Goal: Task Accomplishment & Management: Manage account settings

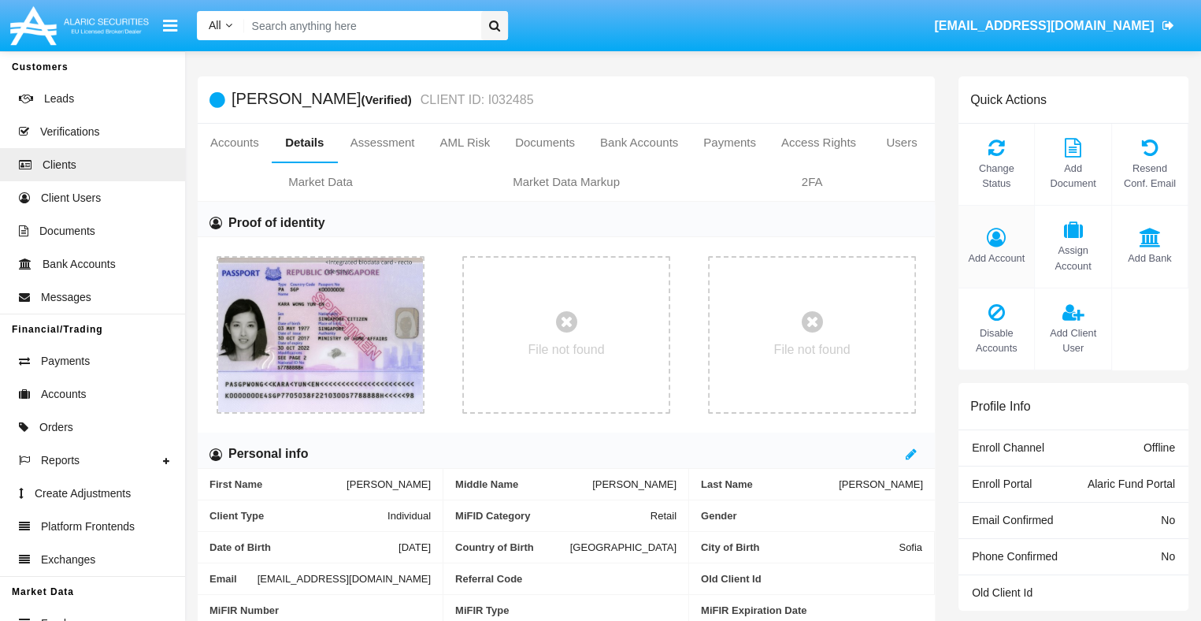
click at [996, 258] on span "Add Account" at bounding box center [996, 257] width 60 height 15
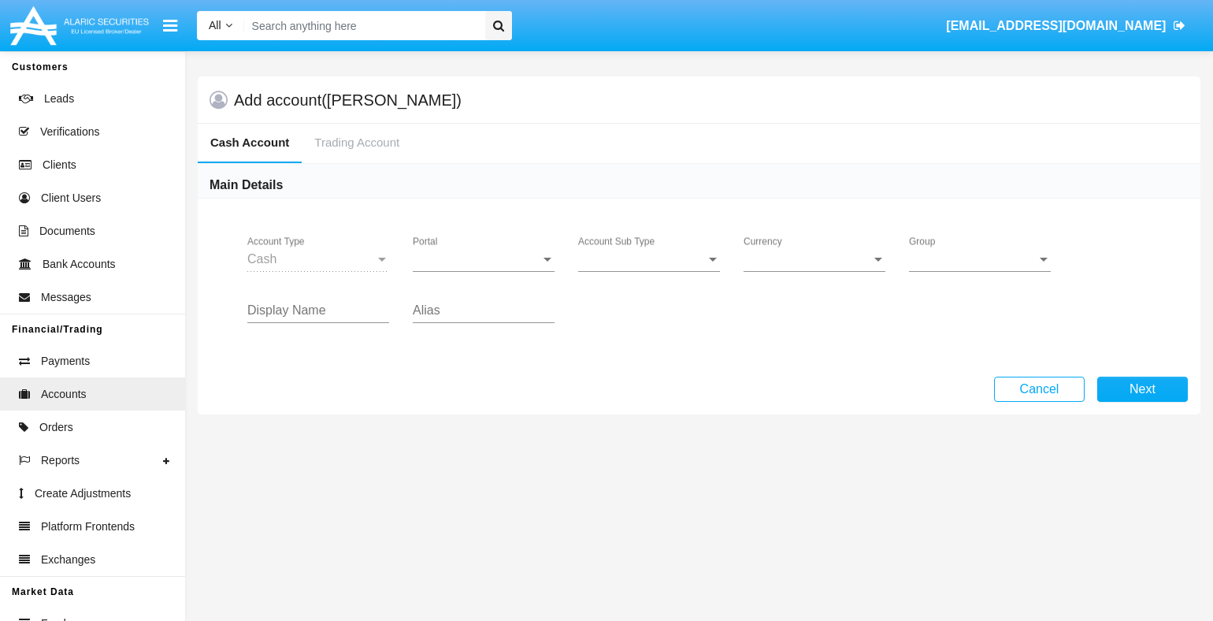
click at [484, 258] on span "Portal" at bounding box center [477, 259] width 128 height 14
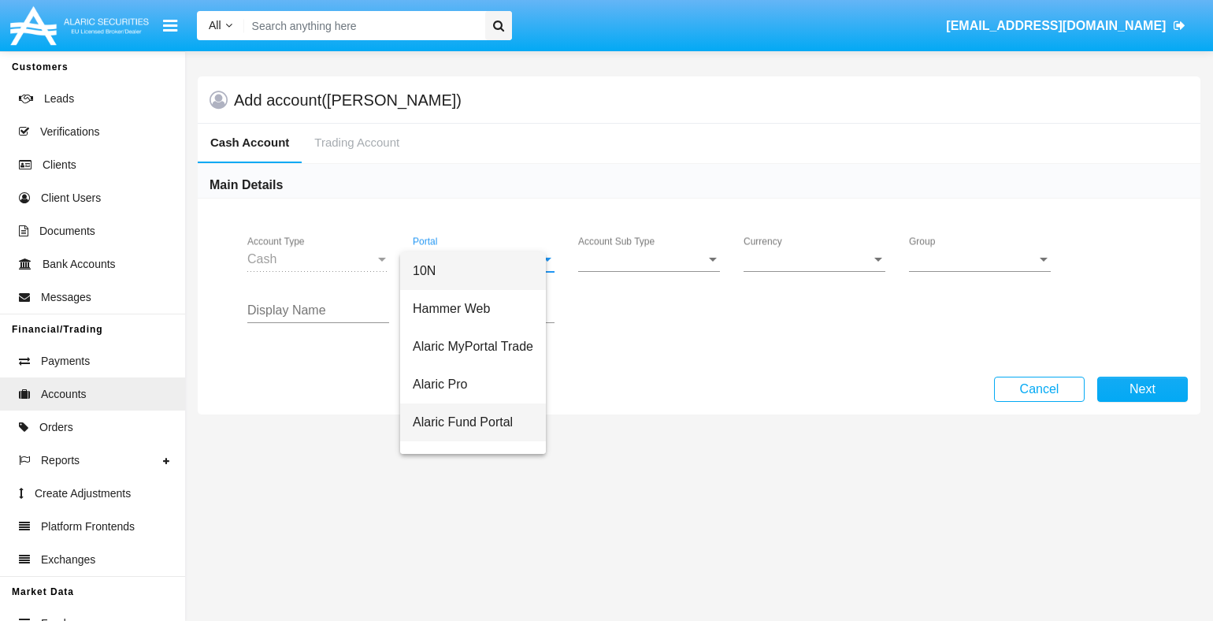
click at [484, 421] on span "Alaric Fund Portal" at bounding box center [473, 422] width 120 height 38
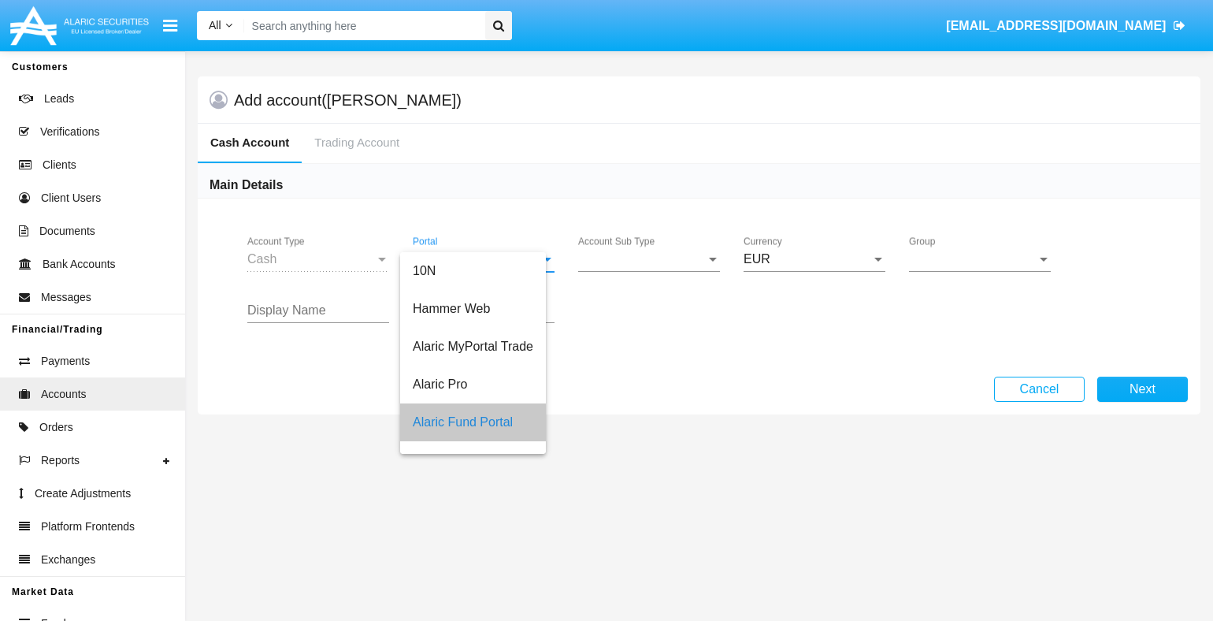
click at [649, 258] on span "Account Sub Type" at bounding box center [642, 259] width 128 height 14
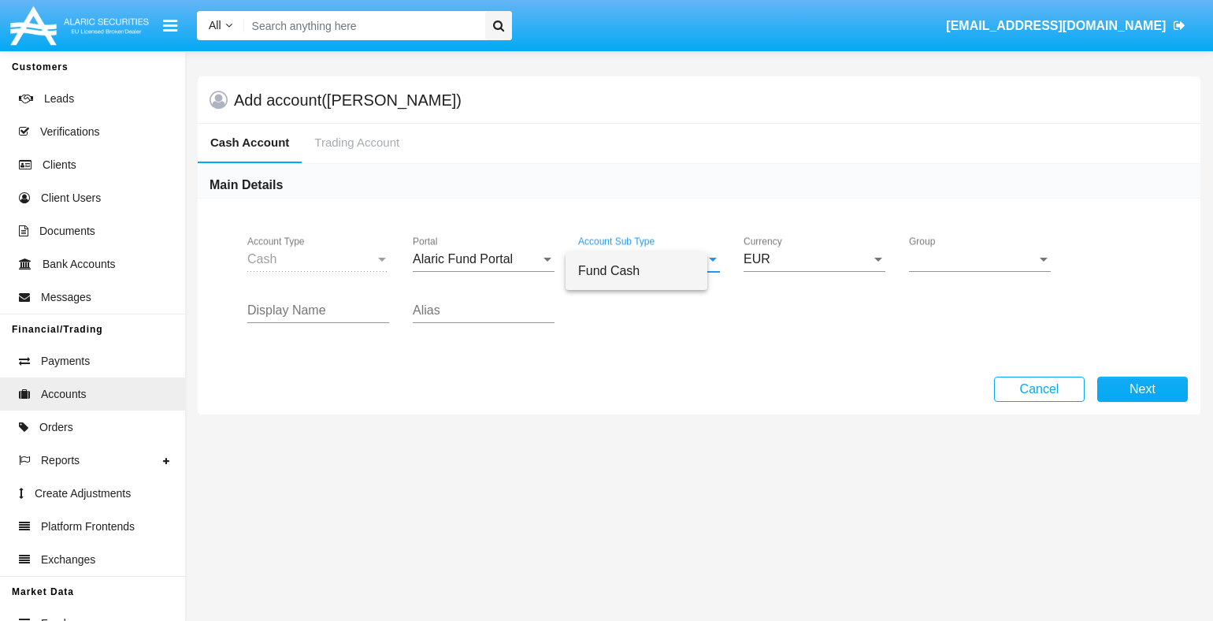
click at [649, 270] on span "Fund Cash" at bounding box center [636, 271] width 117 height 38
click at [980, 258] on span "Group" at bounding box center [973, 259] width 128 height 14
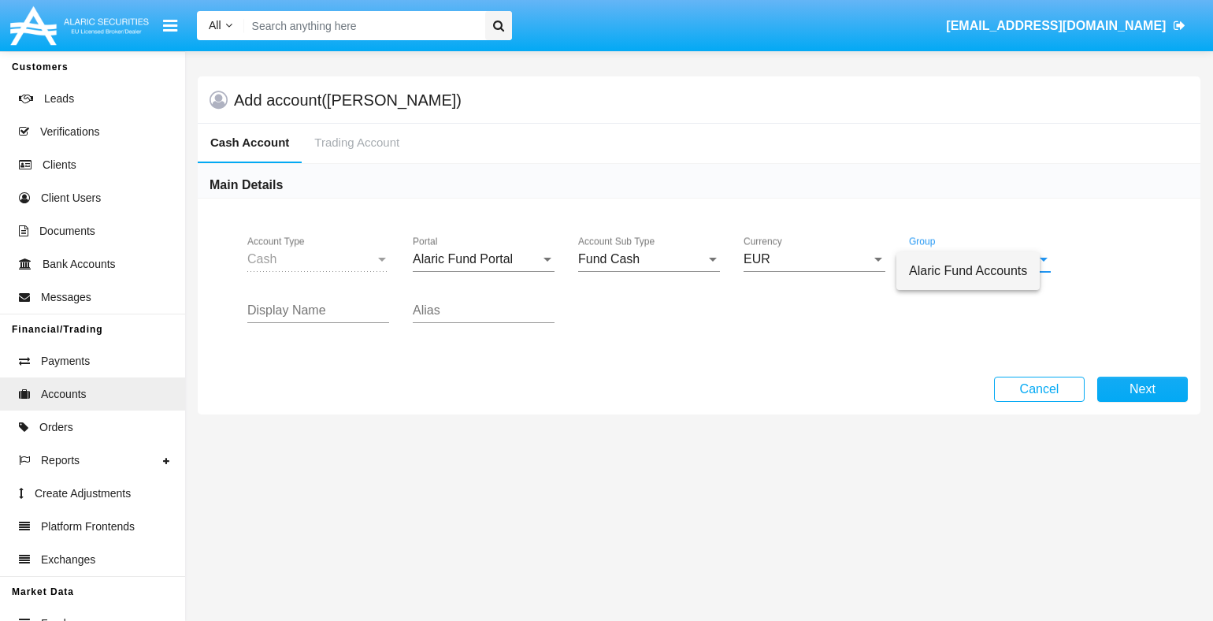
click at [980, 270] on span "Alaric Fund Accounts" at bounding box center [968, 271] width 118 height 38
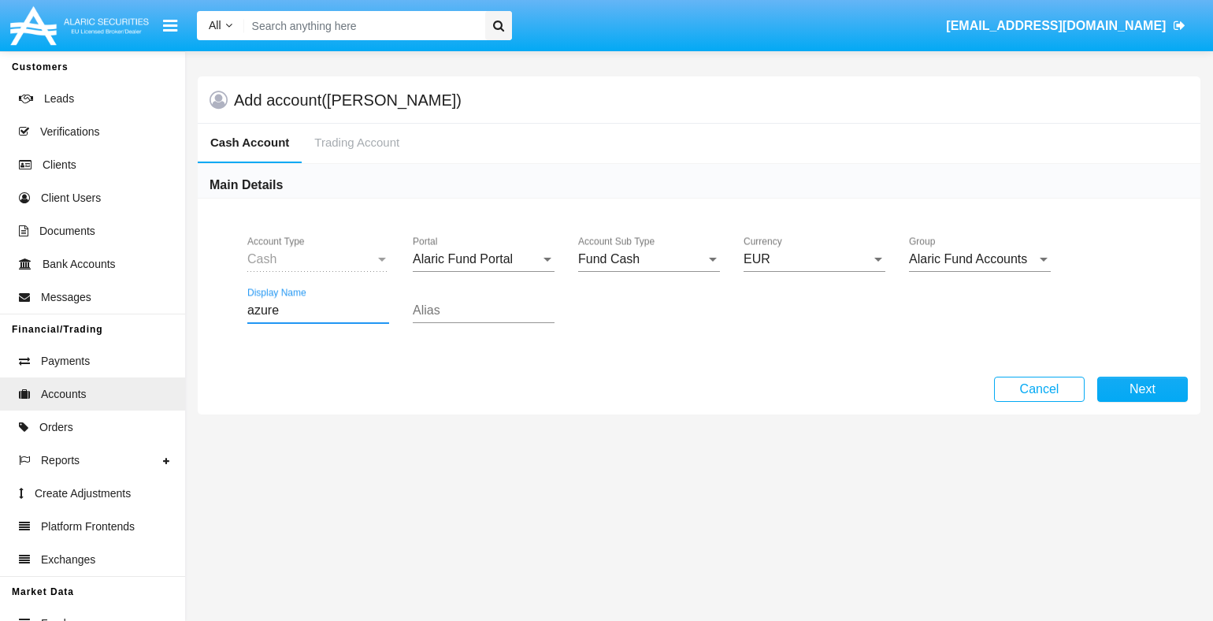
type input "azure"
type input "tan"
click at [1142, 388] on button "Next" at bounding box center [1142, 388] width 91 height 25
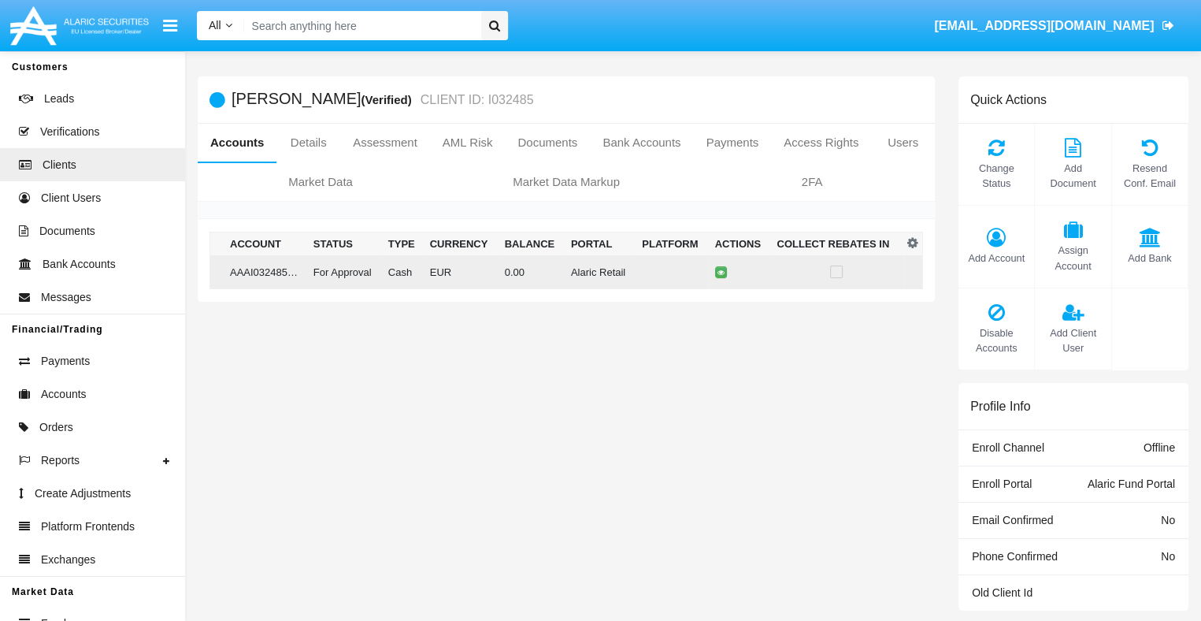
click at [560, 271] on td "0.00" at bounding box center [532, 272] width 66 height 34
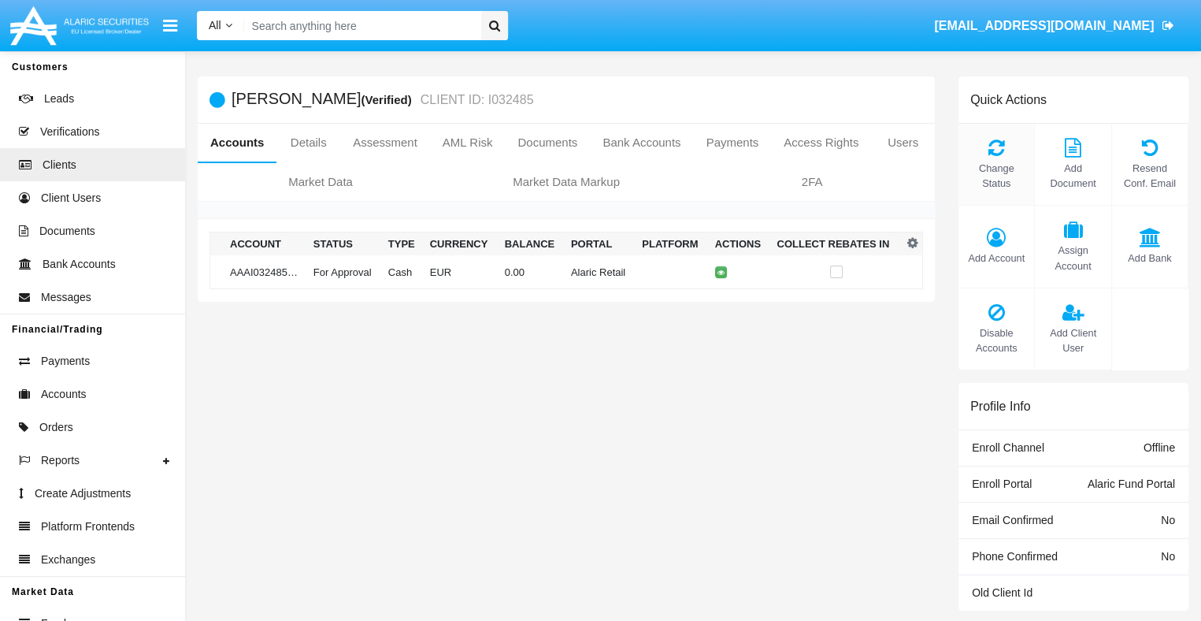
click at [996, 176] on span "Change Status" at bounding box center [996, 176] width 60 height 30
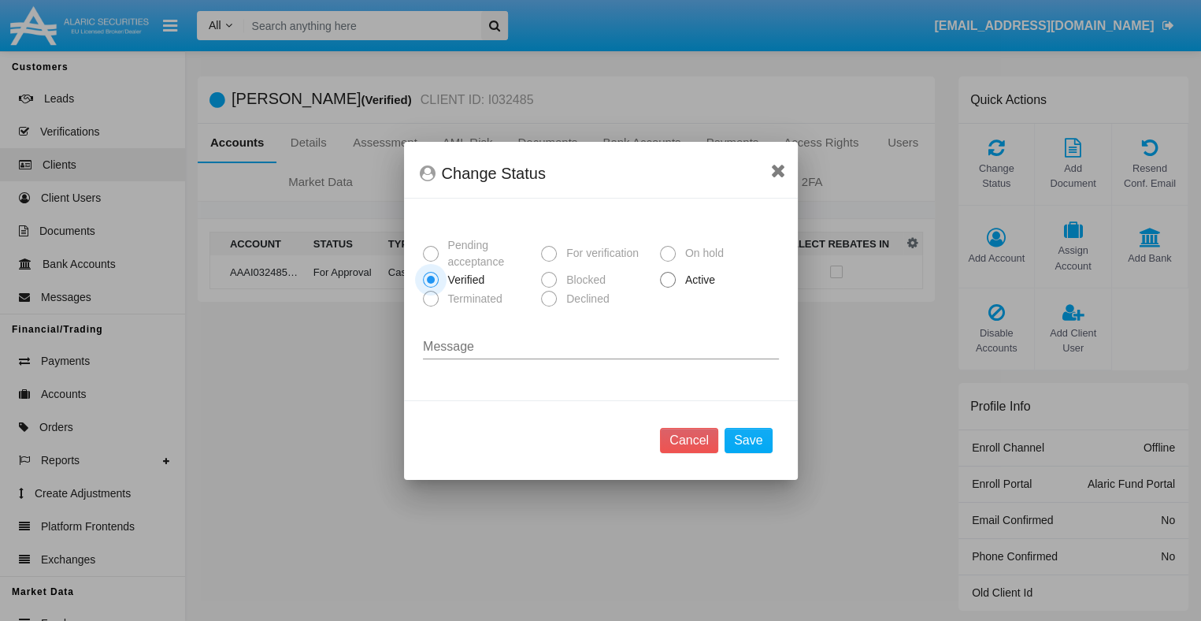
click at [697, 280] on span "Active" at bounding box center [697, 280] width 43 height 17
click at [668, 287] on input "Active" at bounding box center [667, 287] width 1 height 1
radio input "true"
click at [750, 440] on button "Save" at bounding box center [748, 440] width 47 height 25
